Goal: Information Seeking & Learning: Learn about a topic

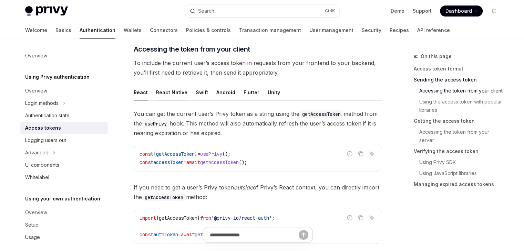
scroll to position [289, 0]
click at [45, 101] on div "Login methods" at bounding box center [41, 103] width 33 height 8
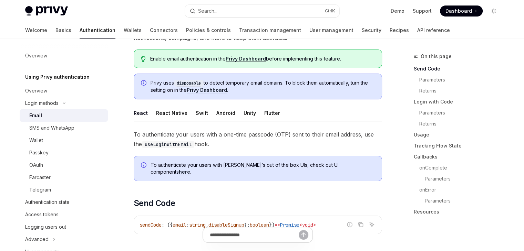
scroll to position [73, 0]
click at [134, 111] on button "React" at bounding box center [141, 113] width 14 height 16
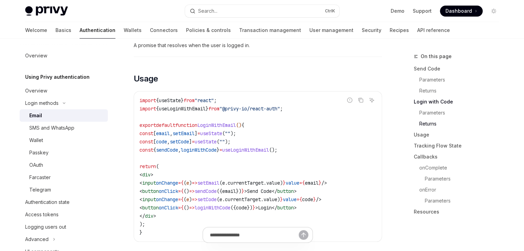
scroll to position [592, 0]
click at [51, 137] on div "Wallet" at bounding box center [66, 140] width 74 height 8
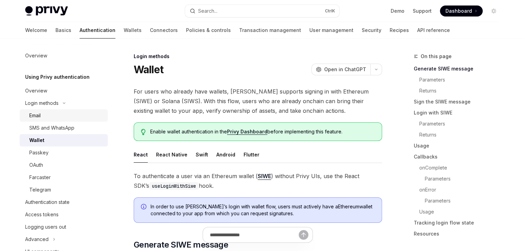
click at [49, 115] on div "Email" at bounding box center [66, 116] width 74 height 8
type textarea "*"
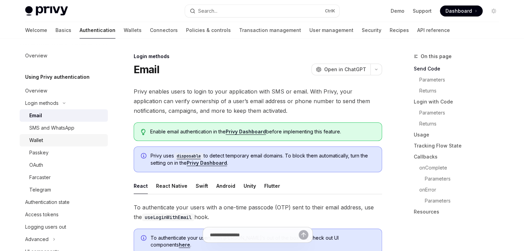
click at [52, 142] on div "Wallet" at bounding box center [66, 140] width 74 height 8
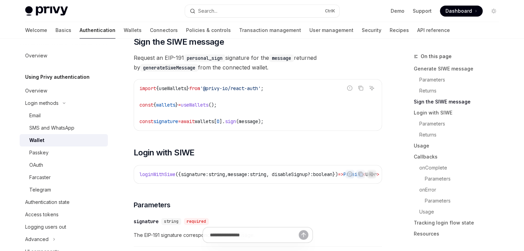
scroll to position [478, 0]
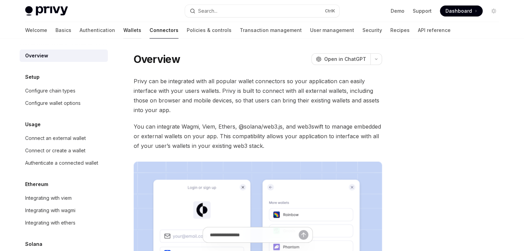
click at [123, 31] on link "Wallets" at bounding box center [132, 30] width 18 height 17
type textarea "*"
